Goal: Information Seeking & Learning: Learn about a topic

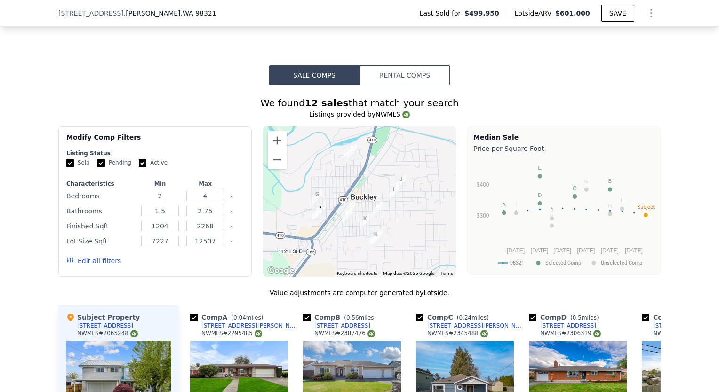
click at [168, 201] on input "2" at bounding box center [159, 196] width 37 height 10
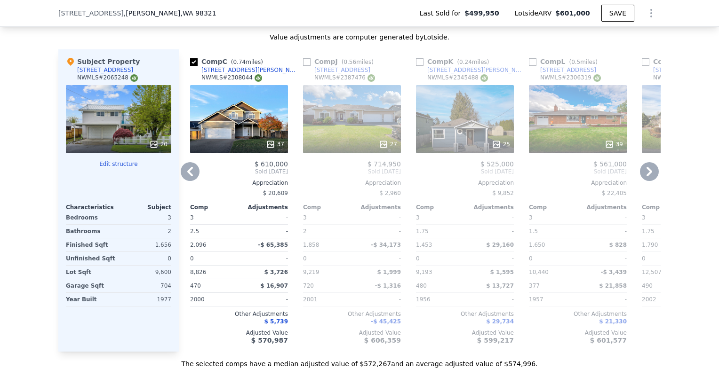
click at [648, 181] on icon at bounding box center [649, 171] width 19 height 19
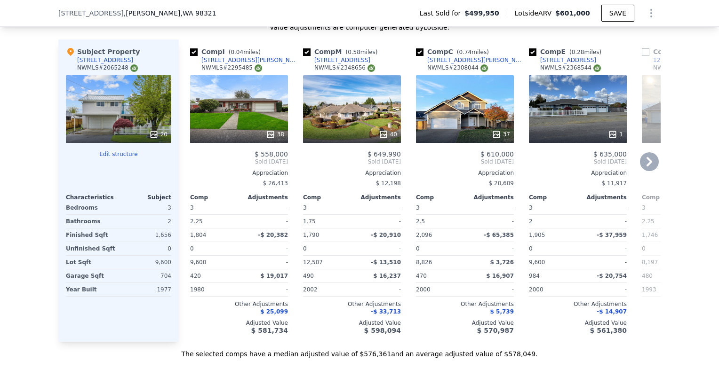
click at [191, 56] on input "checkbox" at bounding box center [194, 52] width 8 height 8
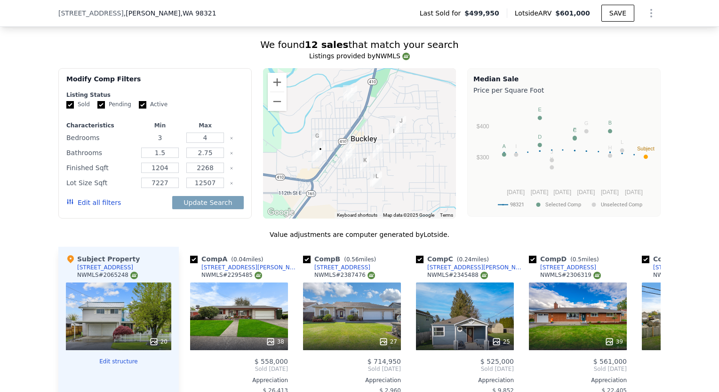
type input "3"
